Goal: Task Accomplishment & Management: Use online tool/utility

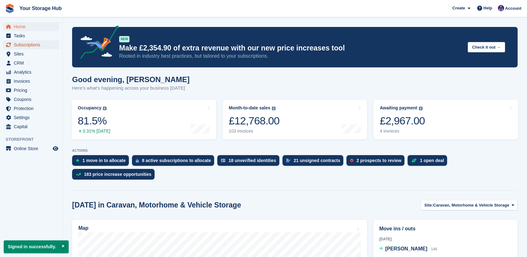
click at [33, 44] on span "Subscriptions" at bounding box center [33, 44] width 38 height 9
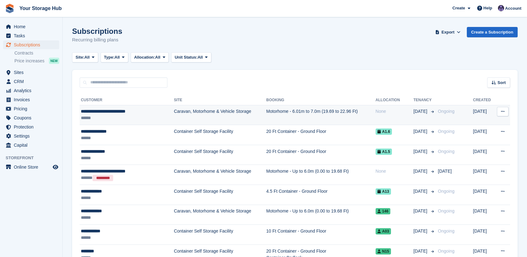
click at [125, 108] on div "**********" at bounding box center [120, 111] width 78 height 7
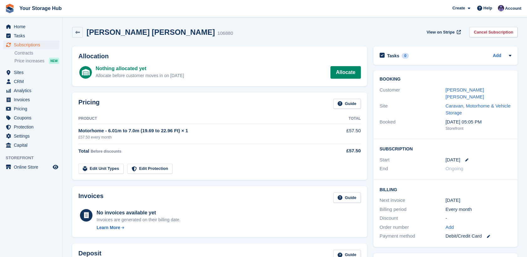
click at [70, 30] on div "Shaun Jacobs vanessa wheeler 106880 View on Stripe Cancel Subscription" at bounding box center [295, 33] width 452 height 19
click at [76, 32] on icon at bounding box center [77, 32] width 5 height 5
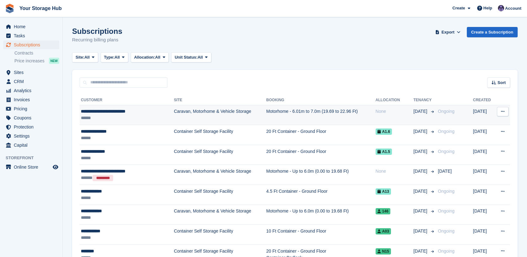
click at [110, 117] on div "******" at bounding box center [120, 118] width 78 height 7
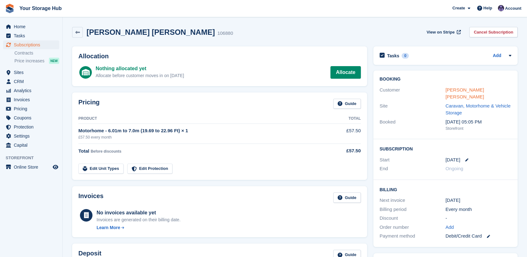
click at [465, 91] on link "[PERSON_NAME] [PERSON_NAME]" at bounding box center [465, 93] width 39 height 13
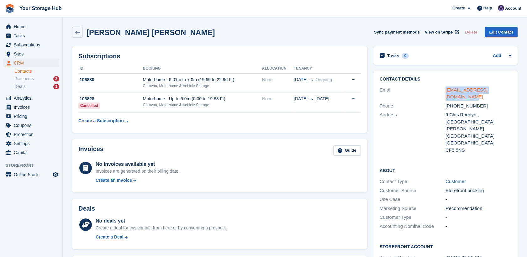
drag, startPoint x: 512, startPoint y: 92, endPoint x: 446, endPoint y: 91, distance: 66.2
click at [446, 91] on div "Contact Details Email vanessawheeler5@icloud.com Phone +447747011219 Address 9 …" at bounding box center [445, 116] width 144 height 90
copy link "vanessawheeler5@icloud.com"
drag, startPoint x: 482, startPoint y: 100, endPoint x: 454, endPoint y: 98, distance: 27.9
click at [454, 103] on div "+447747011219" at bounding box center [479, 106] width 66 height 7
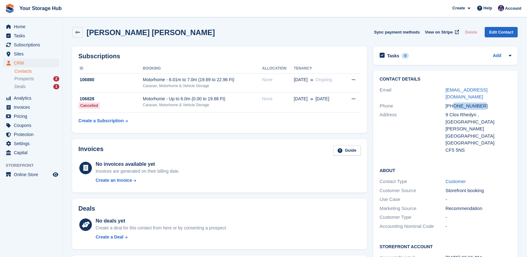
copy div "7747011219"
click at [20, 29] on span "Home" at bounding box center [33, 26] width 38 height 9
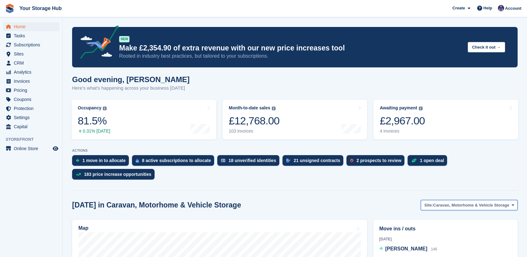
click at [443, 202] on span "Caravan, Motorhome & Vehicle Storage" at bounding box center [471, 205] width 76 height 6
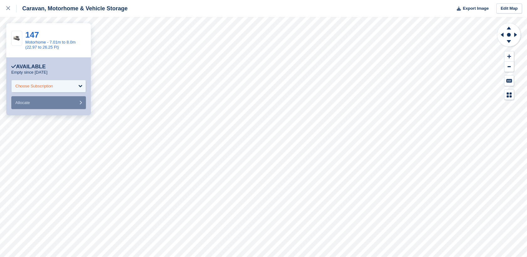
click at [68, 89] on div "Choose Subscription" at bounding box center [48, 86] width 75 height 13
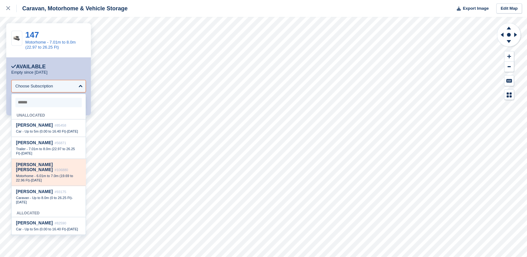
click at [49, 169] on span "[PERSON_NAME] [PERSON_NAME]" at bounding box center [34, 167] width 37 height 10
select select "******"
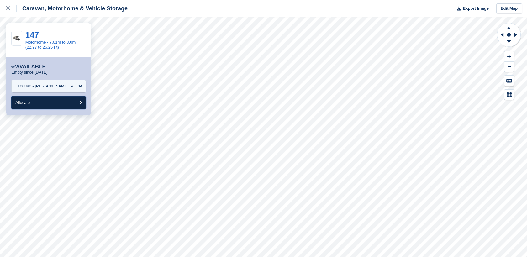
click at [39, 100] on button "Allocate" at bounding box center [48, 102] width 75 height 13
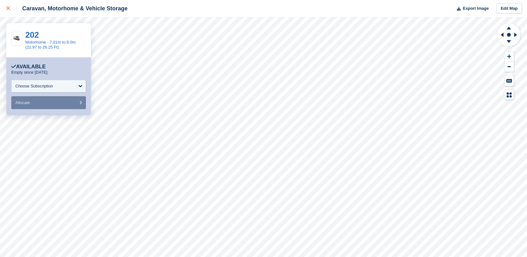
click at [6, 9] on icon at bounding box center [8, 8] width 4 height 4
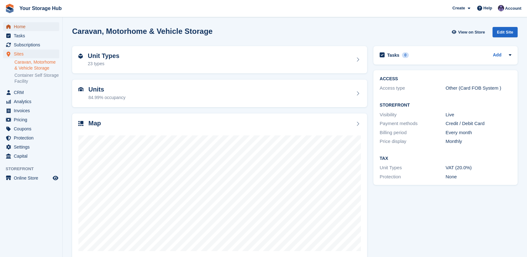
click at [33, 29] on span "Home" at bounding box center [33, 26] width 38 height 9
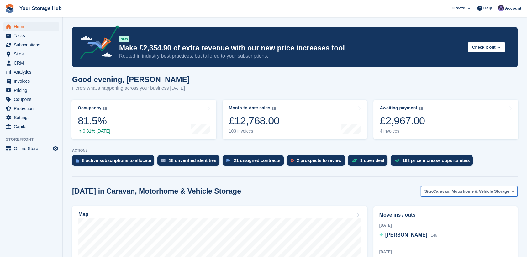
click at [450, 193] on span "Caravan, Motorhome & Vehicle Storage" at bounding box center [471, 191] width 76 height 6
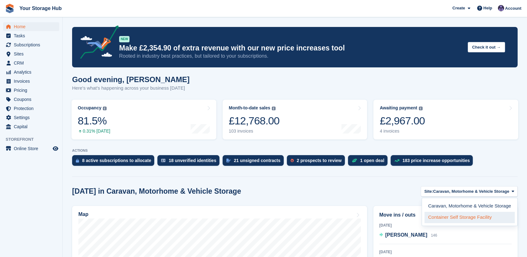
click at [452, 220] on link "Container Self Storage Facility" at bounding box center [470, 217] width 90 height 11
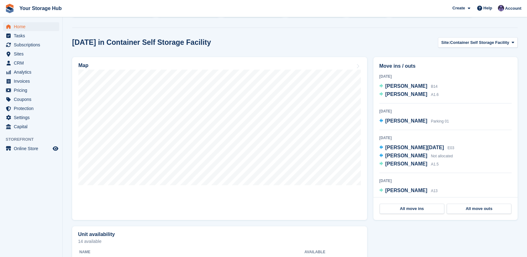
scroll to position [157, 0]
